Goal: Understand site structure

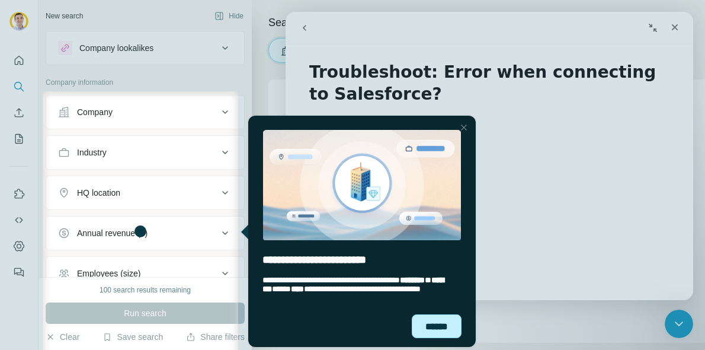
click at [434, 329] on div "******" at bounding box center [437, 326] width 50 height 24
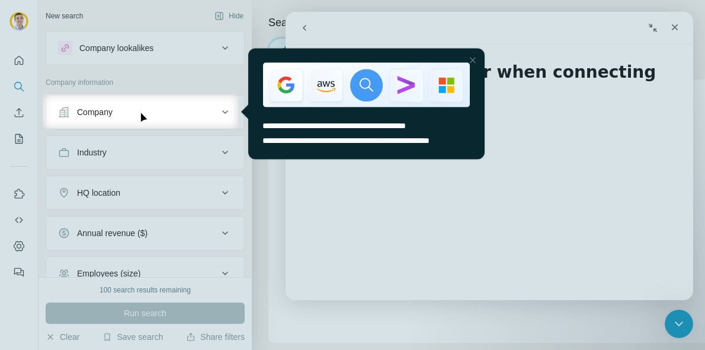
click at [471, 55] on div at bounding box center [472, 60] width 14 height 14
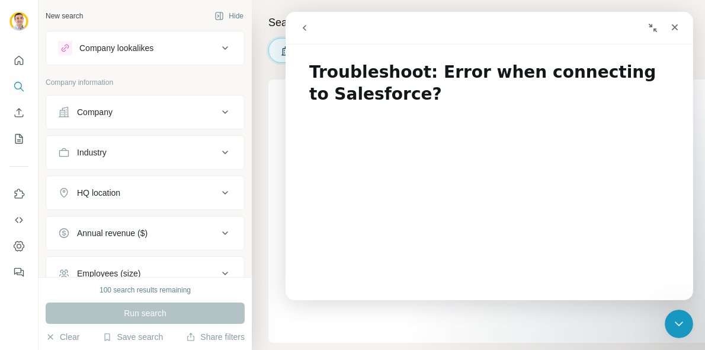
click at [659, 31] on button "Collapse window" at bounding box center [653, 28] width 23 height 23
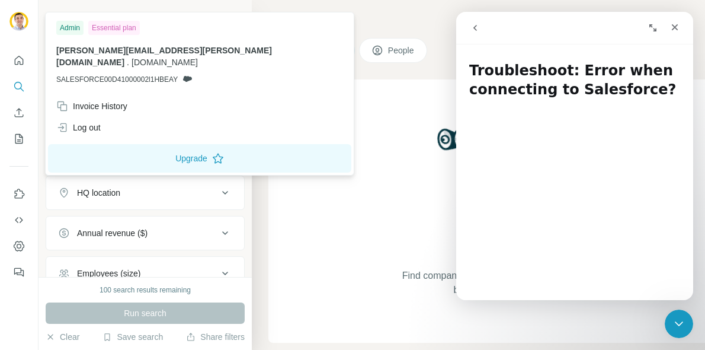
click at [18, 20] on img at bounding box center [18, 21] width 19 height 19
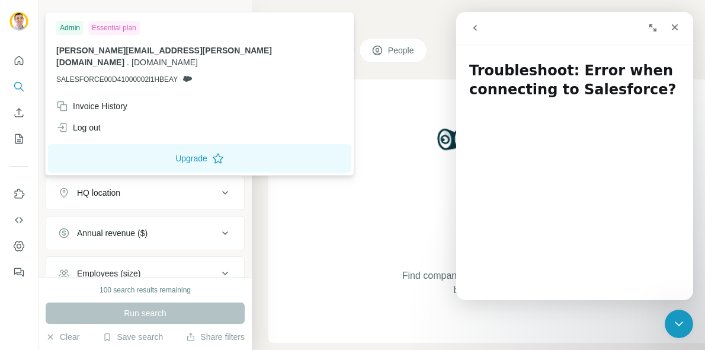
click at [18, 20] on img at bounding box center [18, 21] width 19 height 19
click at [21, 59] on icon "Quick start" at bounding box center [19, 61] width 12 height 12
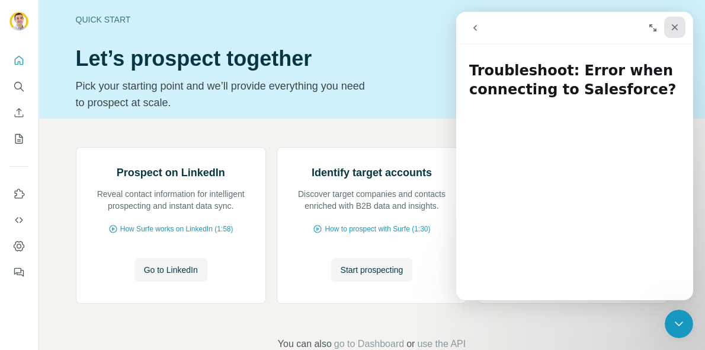
click at [673, 28] on icon "Close" at bounding box center [675, 27] width 7 height 7
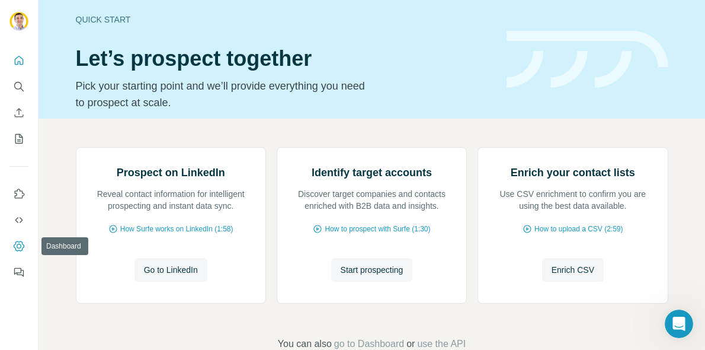
click at [18, 249] on icon "Dashboard" at bounding box center [19, 246] width 11 height 10
